Goal: Transaction & Acquisition: Purchase product/service

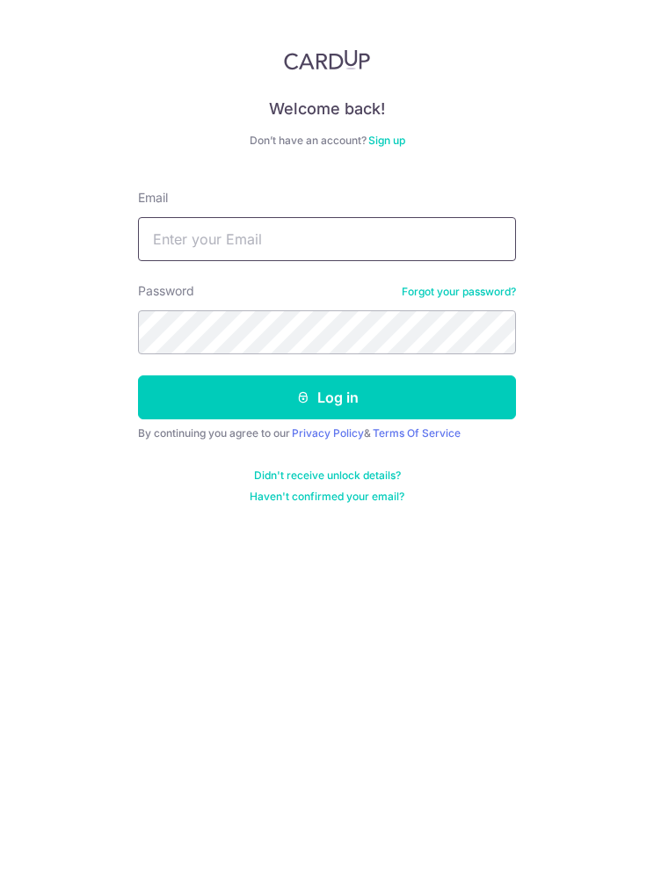
click at [448, 236] on input "Email" at bounding box center [327, 239] width 378 height 44
type input "dddhany@gmail.com"
click at [177, 390] on button "Log in" at bounding box center [327, 397] width 378 height 44
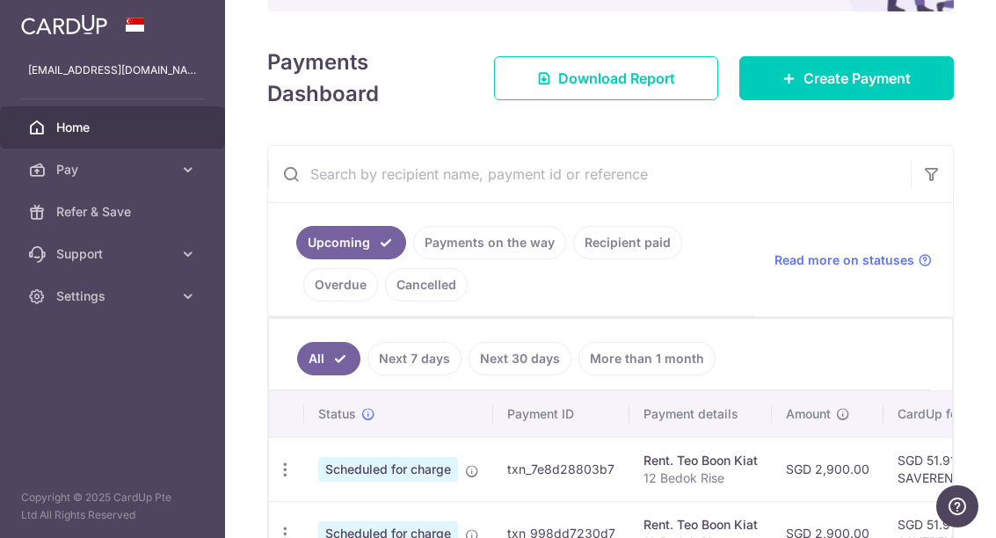
scroll to position [212, 0]
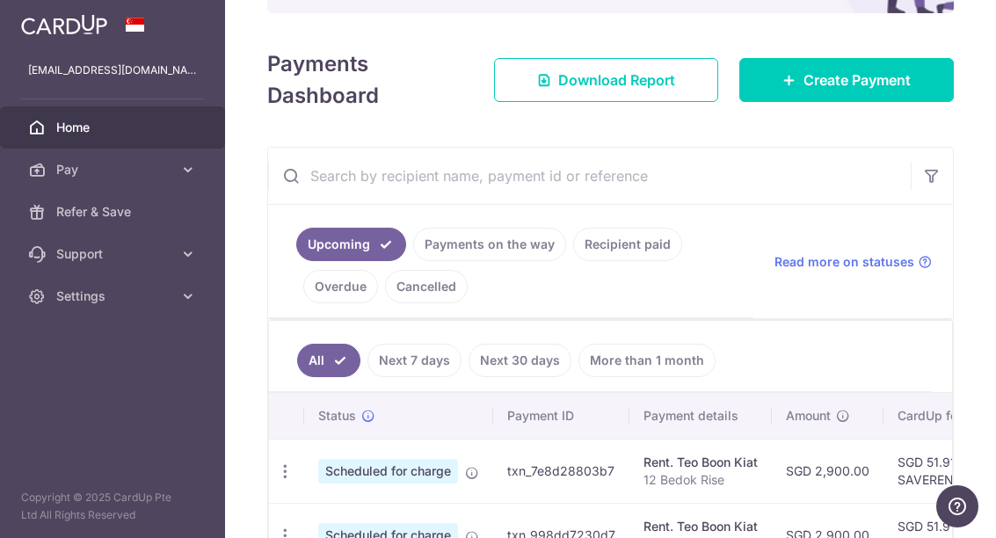
click at [653, 91] on span "Create Payment" at bounding box center [857, 79] width 107 height 21
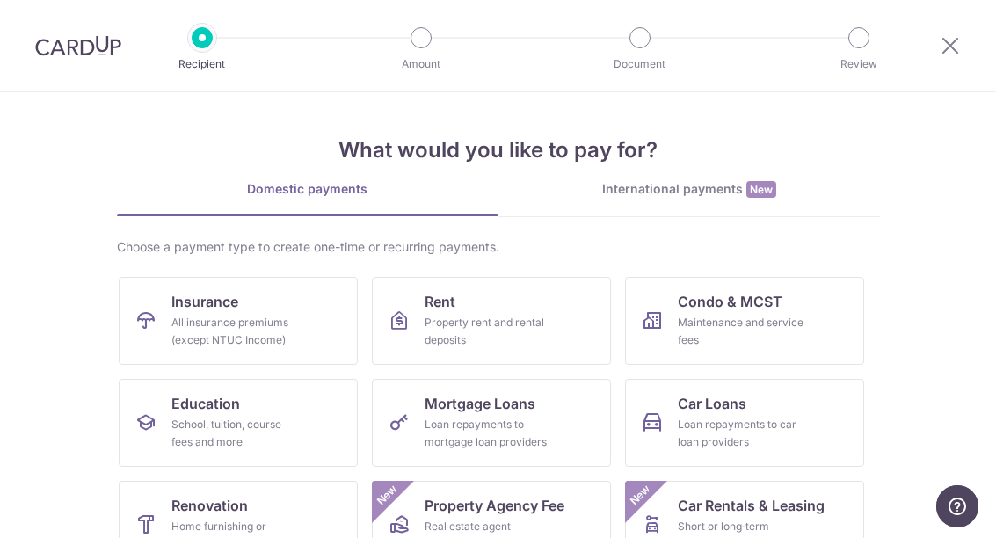
click at [188, 335] on div "All insurance premiums (except NTUC Income)" at bounding box center [234, 331] width 127 height 35
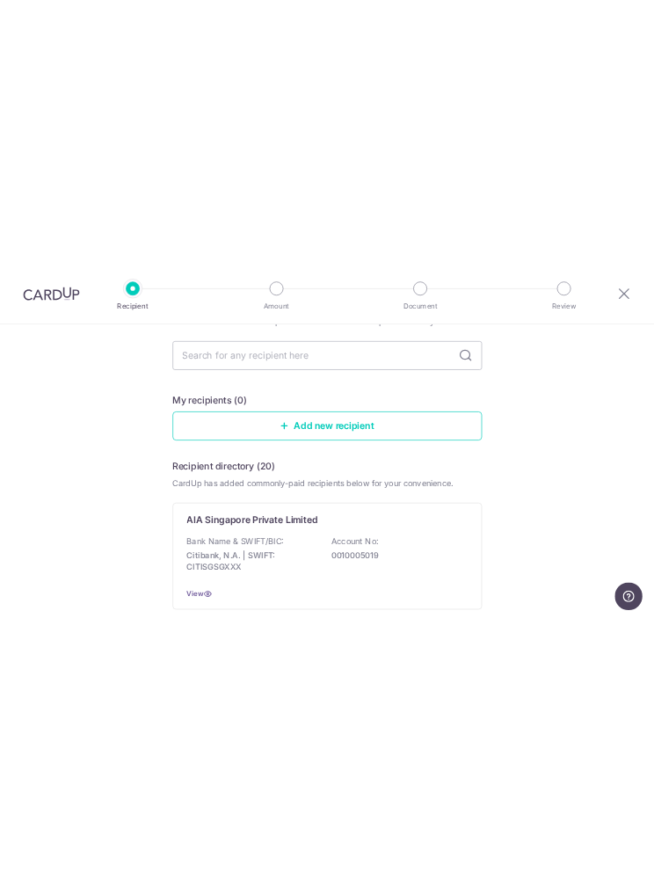
scroll to position [97, 0]
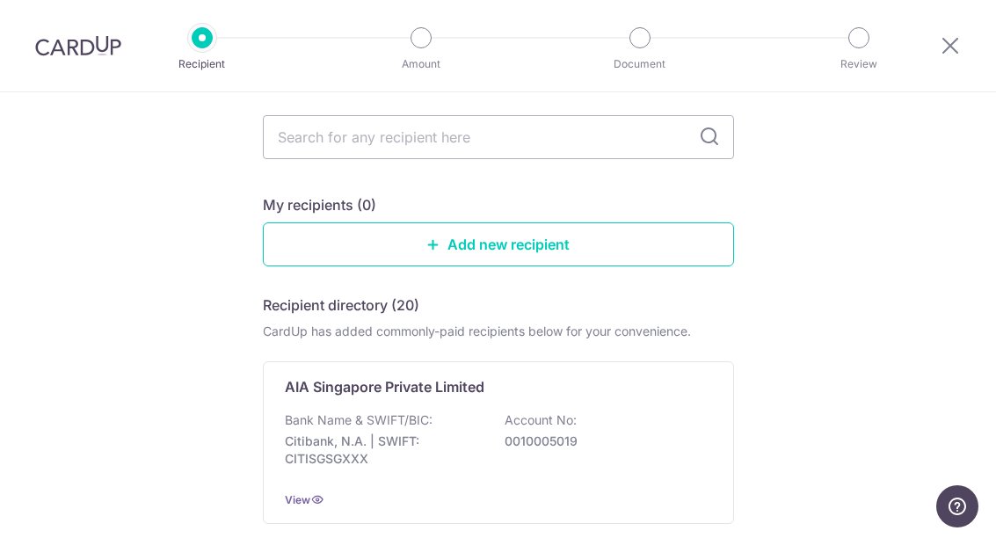
click at [324, 149] on input "text" at bounding box center [498, 137] width 471 height 44
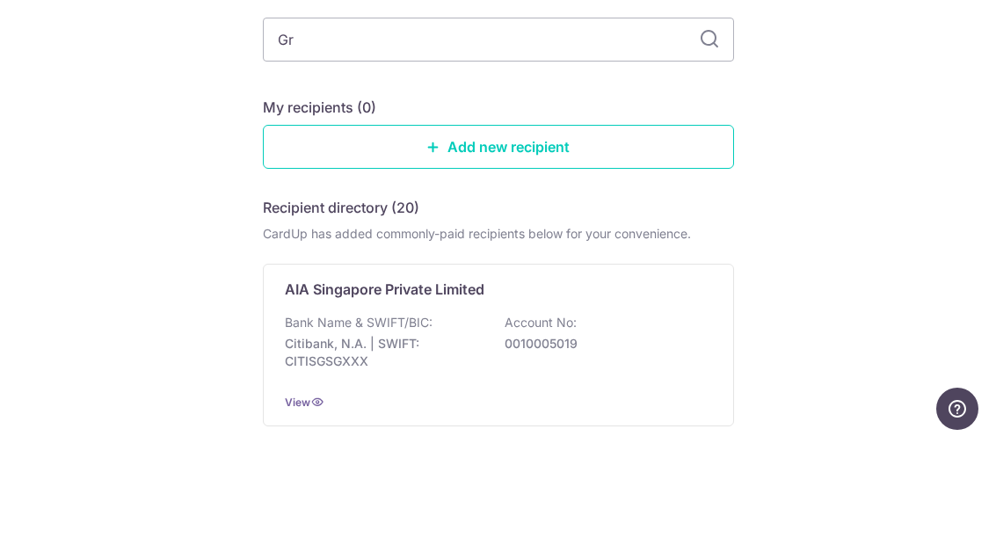
type input "Gre"
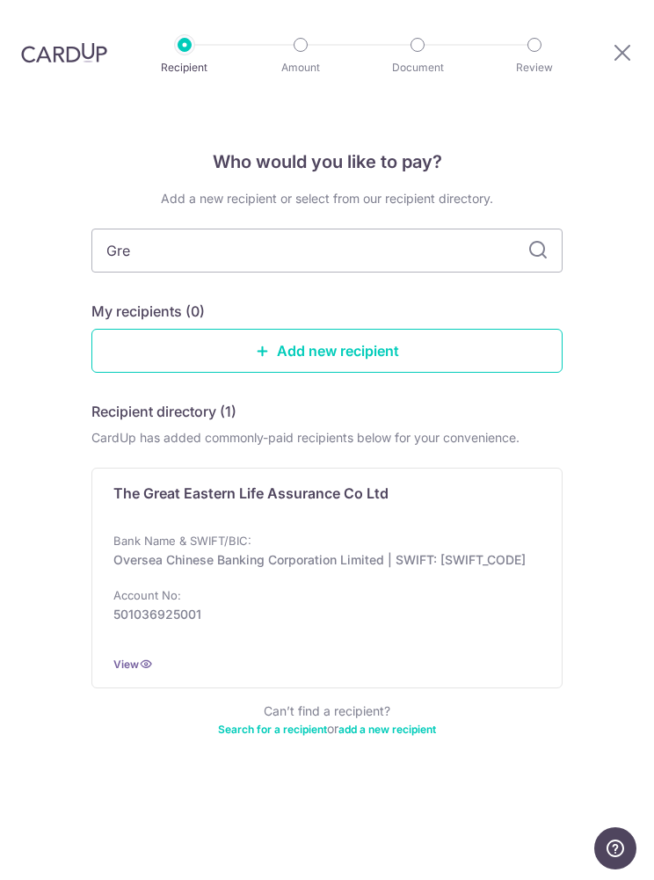
scroll to position [0, 0]
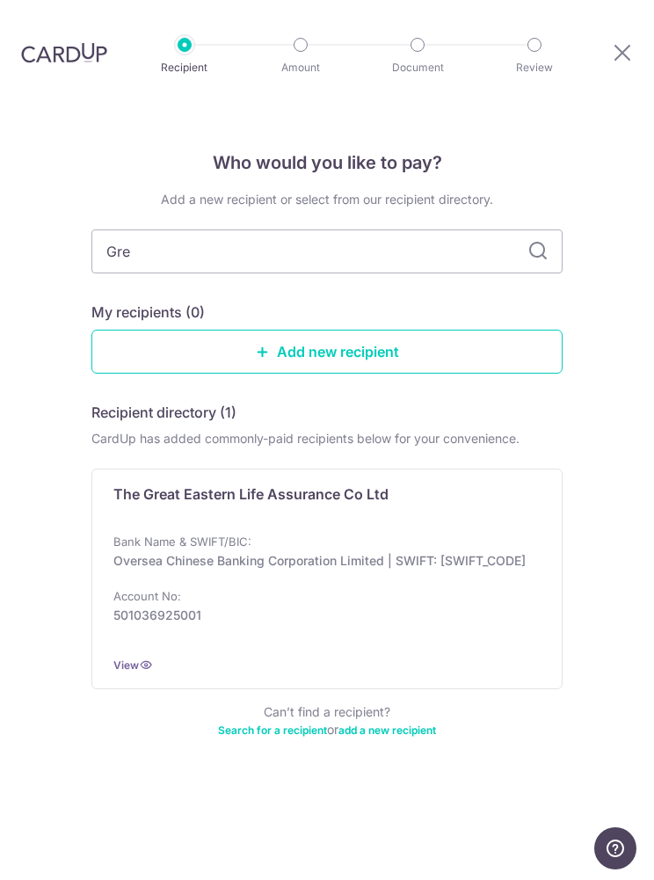
click at [441, 491] on div "The Great Eastern Life Assurance Co Ltd" at bounding box center [316, 501] width 406 height 35
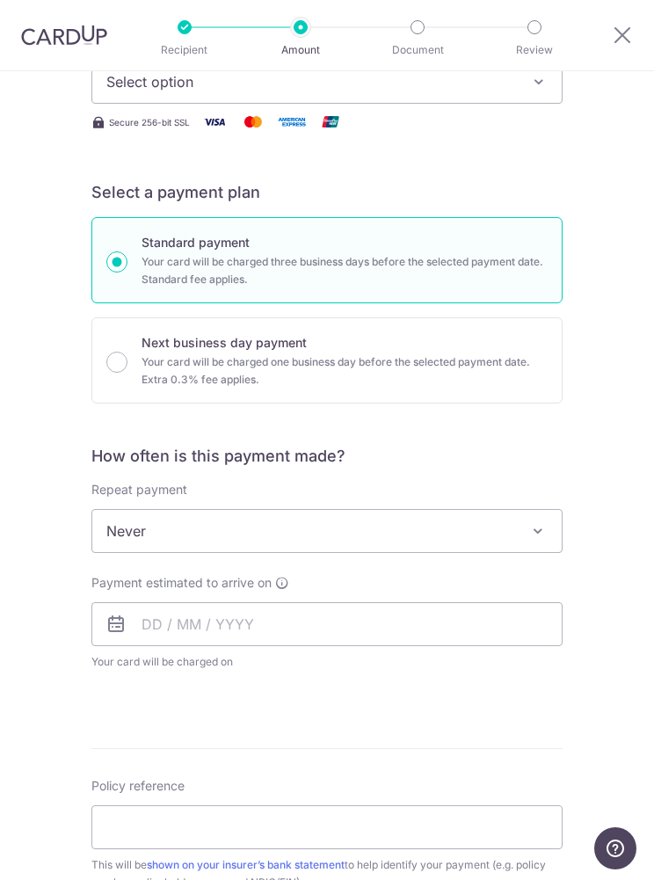
scroll to position [280, 0]
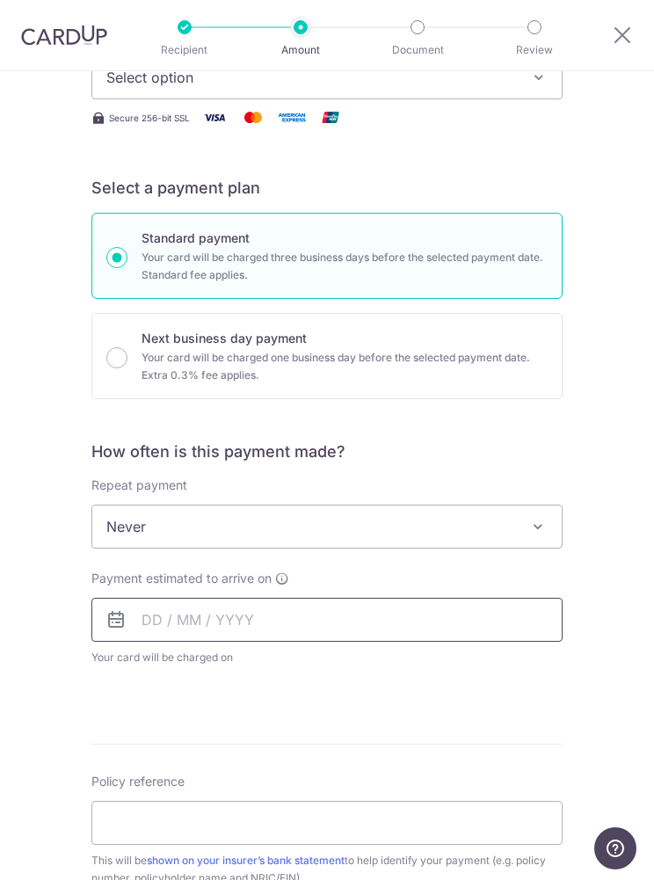
click at [476, 629] on input "text" at bounding box center [326, 620] width 471 height 44
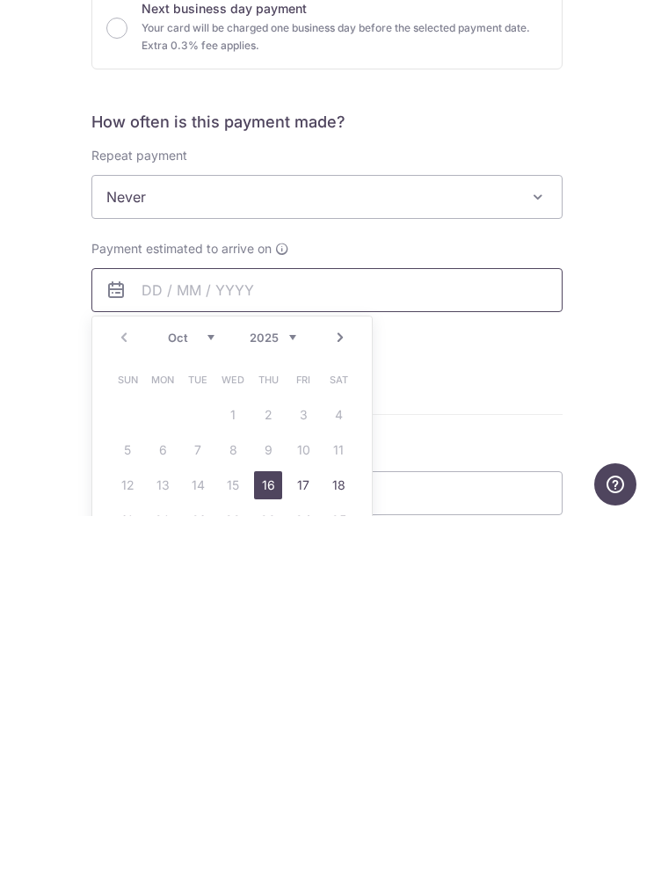
scroll to position [3, 0]
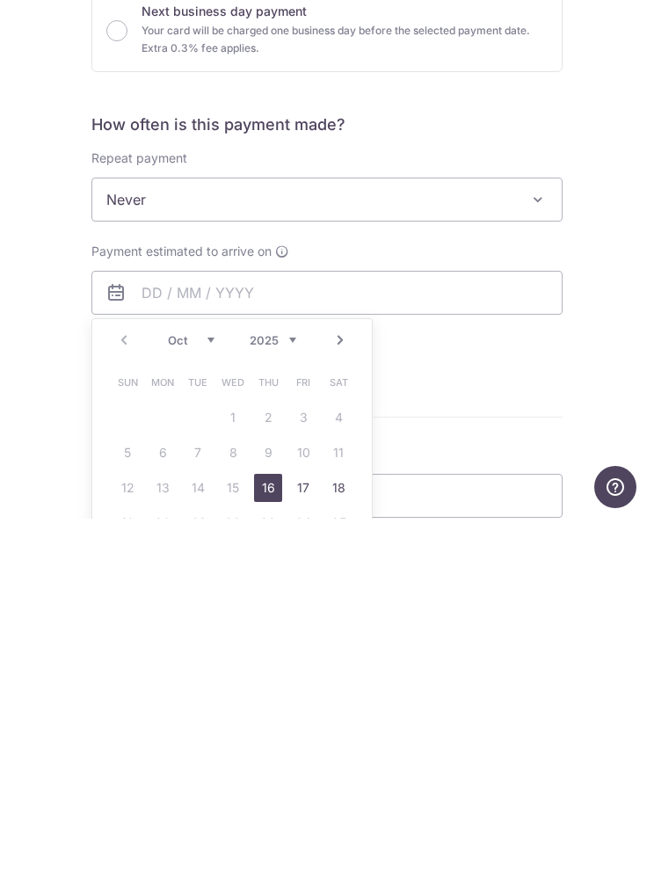
click at [268, 835] on link "16" at bounding box center [268, 849] width 28 height 28
type input "16/10/2025"
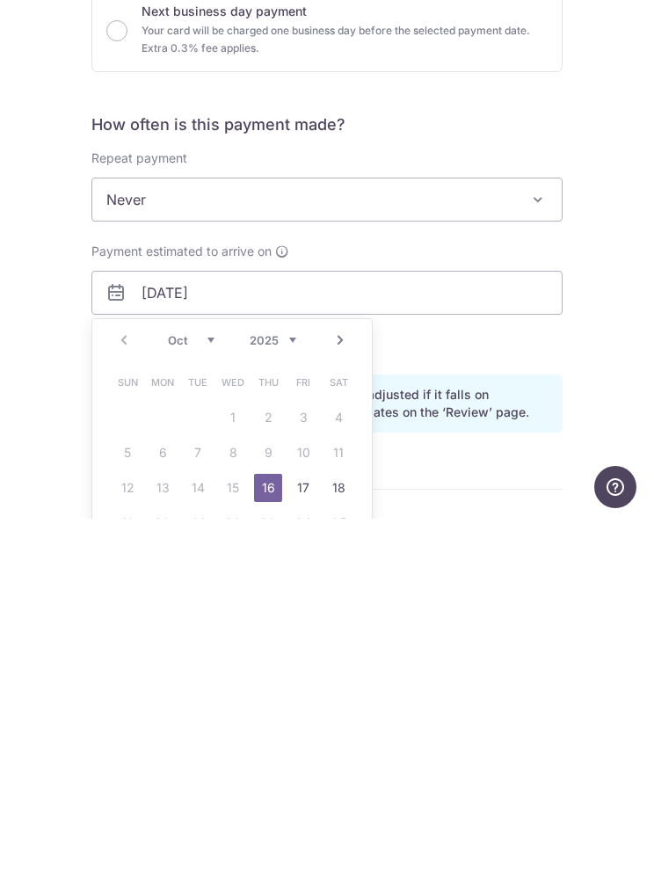
scroll to position [70, 0]
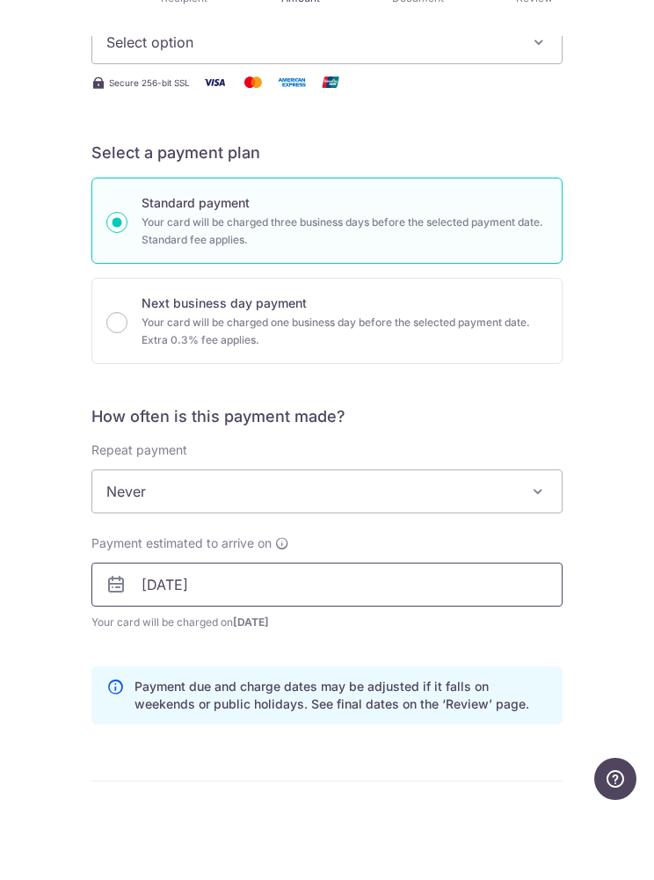
click at [324, 632] on input "16/10/2025" at bounding box center [326, 654] width 471 height 44
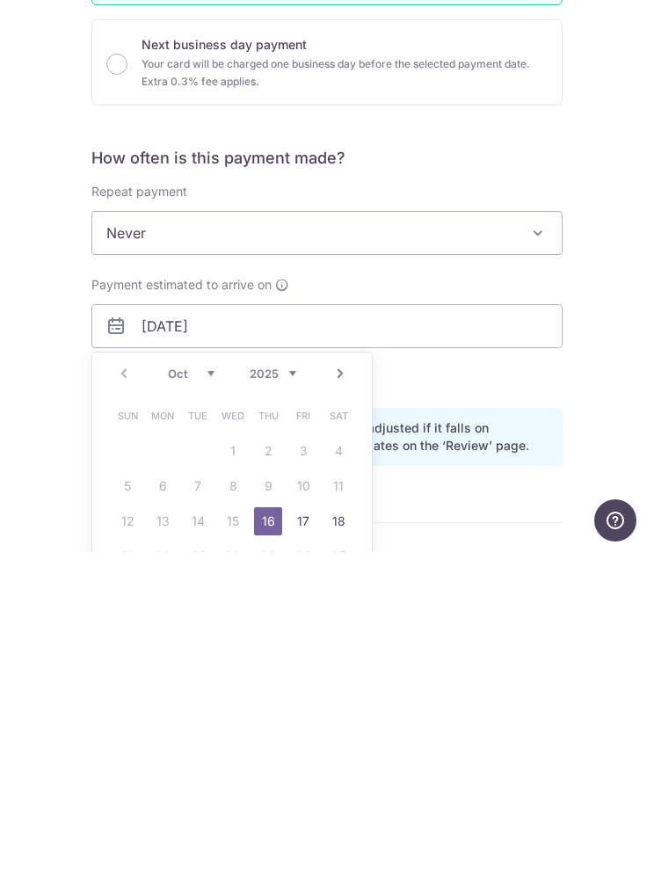
click at [637, 247] on div "Tell us more about your payment Enter payment amount SGD Select Card Select opt…" at bounding box center [327, 653] width 654 height 1655
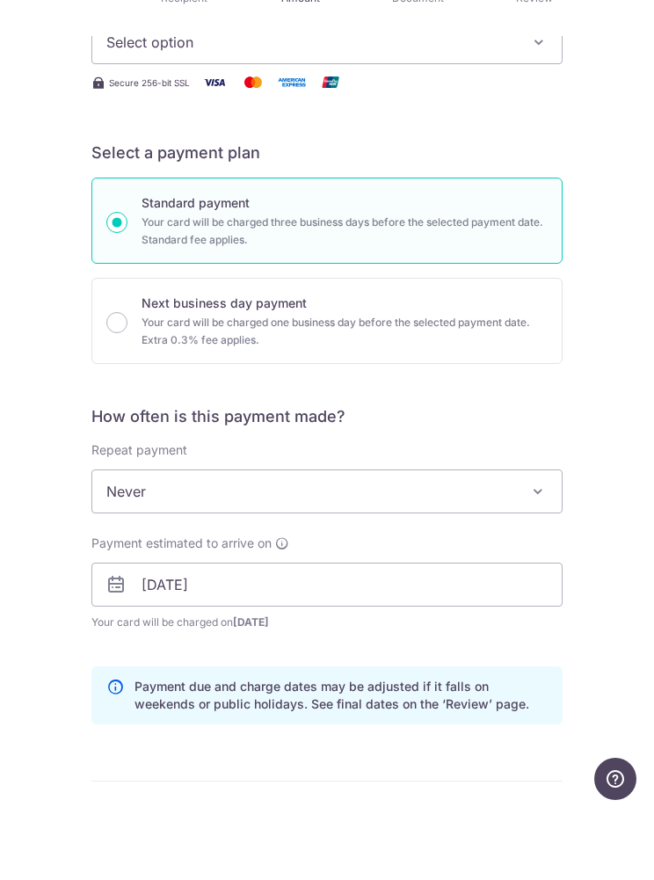
click at [517, 362] on p "Next business day payment" at bounding box center [345, 372] width 406 height 21
click at [127, 382] on input "Next business day payment Your card will be charged one business day before the…" at bounding box center [116, 392] width 21 height 21
radio input "false"
radio input "true"
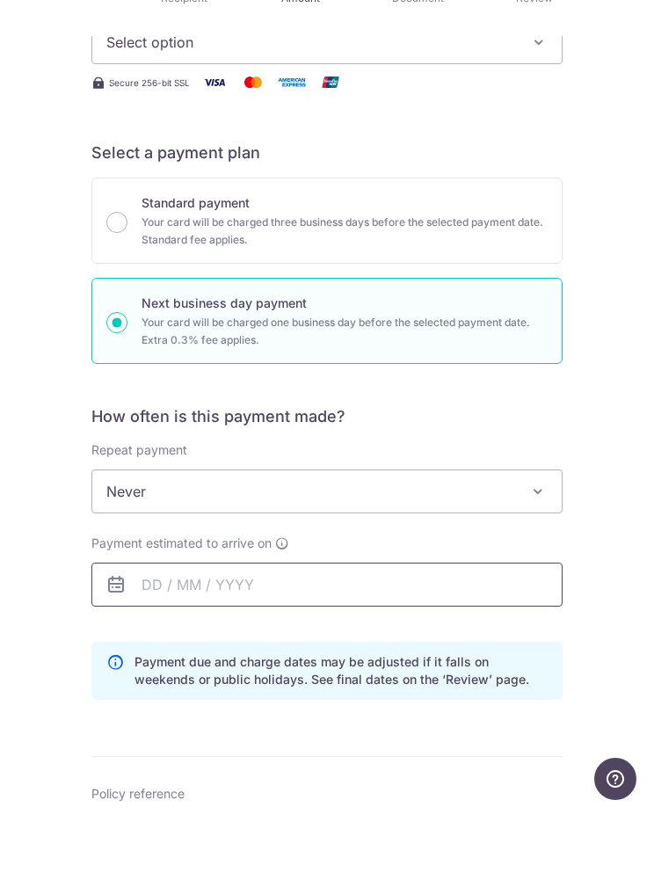
click at [390, 632] on input "text" at bounding box center [326, 654] width 471 height 44
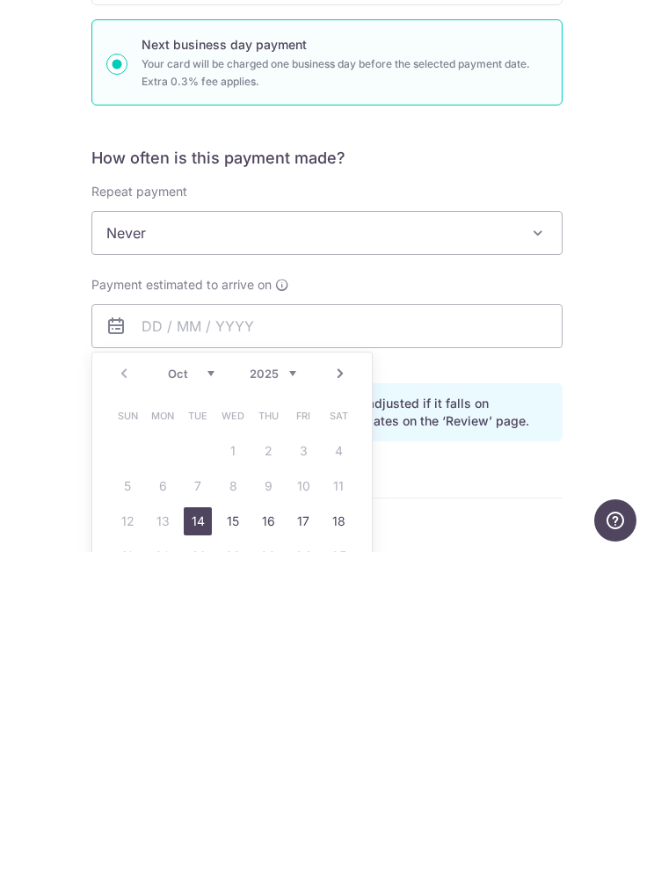
click at [191, 835] on link "14" at bounding box center [198, 849] width 28 height 28
type input "14/10/2025"
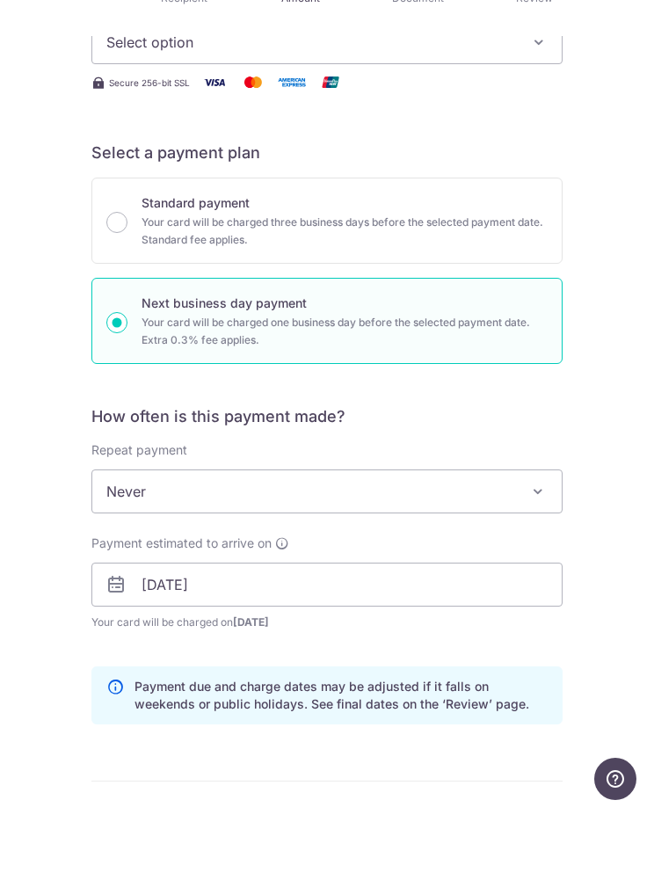
click at [518, 283] on p "Your card will be charged three business days before the selected payment date.…" at bounding box center [345, 300] width 406 height 35
click at [127, 281] on input "Standard payment Your card will be charged three business days before the selec…" at bounding box center [116, 291] width 21 height 21
radio input "true"
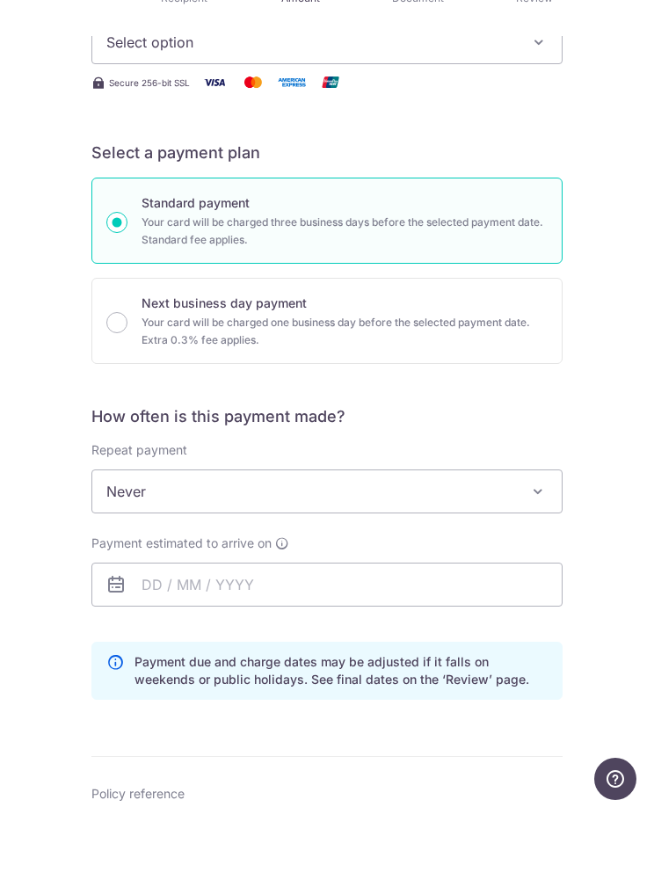
click at [615, 99] on div "Tell us more about your payment Enter payment amount SGD Select Card Select opt…" at bounding box center [327, 639] width 654 height 1627
click at [614, 97] on div "Tell us more about your payment Enter payment amount SGD Select Card Select opt…" at bounding box center [327, 639] width 654 height 1627
click at [612, 97] on div "Tell us more about your payment Enter payment amount SGD Select Card Select opt…" at bounding box center [327, 639] width 654 height 1627
click at [610, 95] on div "Tell us more about your payment Enter payment amount SGD Select Card Select opt…" at bounding box center [327, 639] width 654 height 1627
click at [629, 81] on div "Tell us more about your payment Enter payment amount SGD Select Card Select opt…" at bounding box center [327, 639] width 654 height 1627
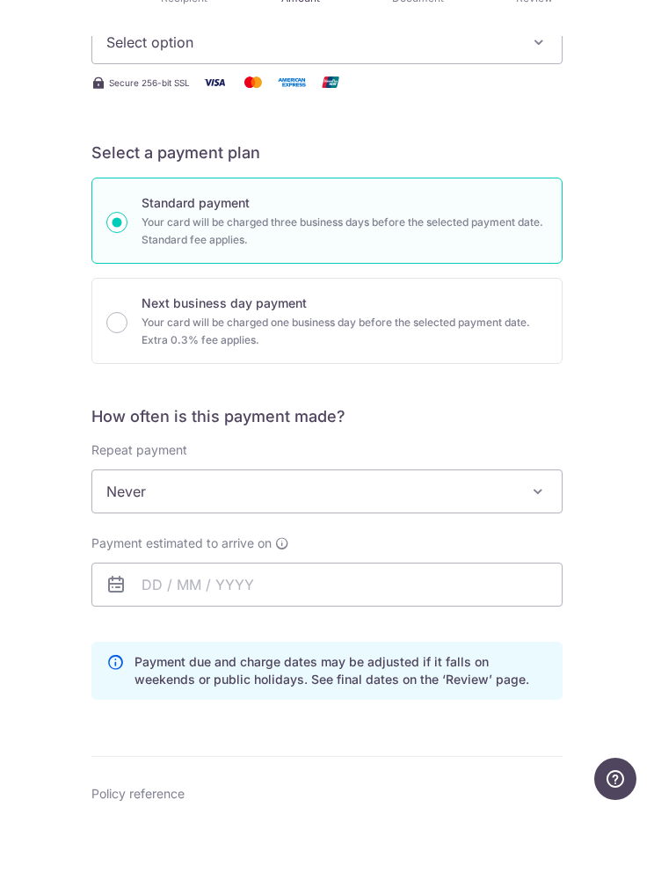
click at [614, 84] on div "Tell us more about your payment Enter payment amount SGD Select Card Select opt…" at bounding box center [327, 639] width 654 height 1627
click at [608, 89] on div "Tell us more about your payment Enter payment amount SGD Select Card Select opt…" at bounding box center [327, 639] width 654 height 1627
